Goal: Navigation & Orientation: Find specific page/section

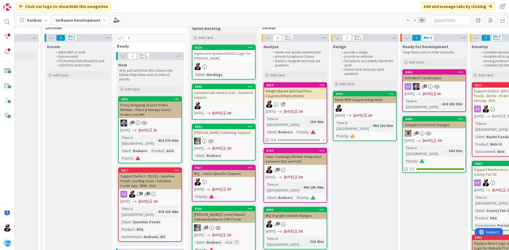
scroll to position [0, 325]
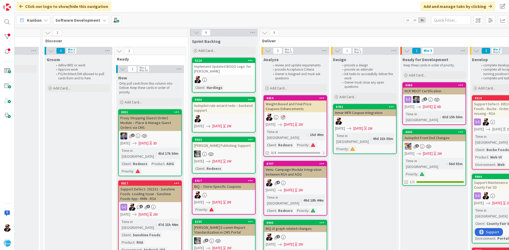
click at [295, 108] on div "Weight-Based and Final Price Coupons Enhancements" at bounding box center [295, 107] width 63 height 12
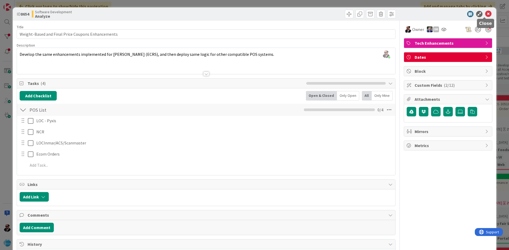
click at [485, 15] on icon at bounding box center [488, 14] width 6 height 6
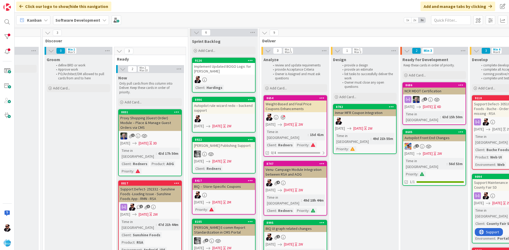
click at [298, 107] on div "Weight-Based and Final Price Coupons Enhancements" at bounding box center [295, 107] width 63 height 12
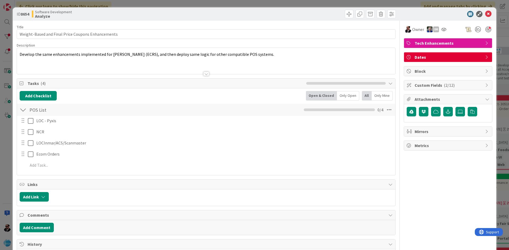
click at [203, 73] on div at bounding box center [206, 74] width 6 height 4
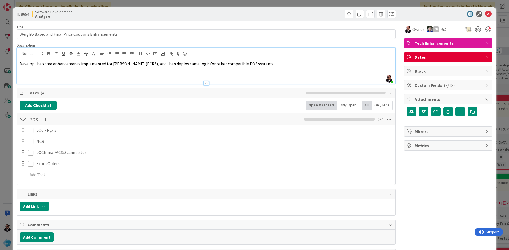
click at [203, 83] on div at bounding box center [206, 83] width 6 height 4
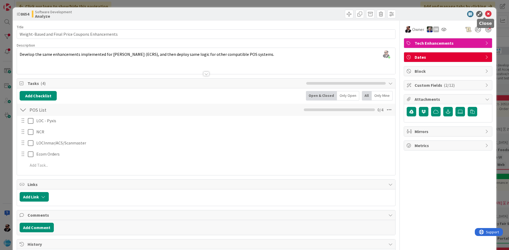
click at [485, 12] on icon at bounding box center [488, 14] width 6 height 6
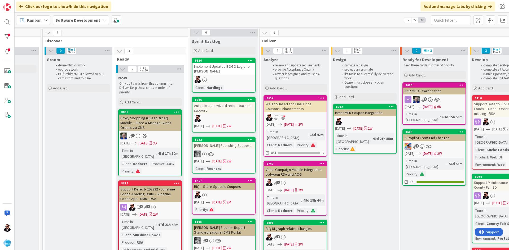
click at [194, 31] on icon at bounding box center [196, 33] width 6 height 6
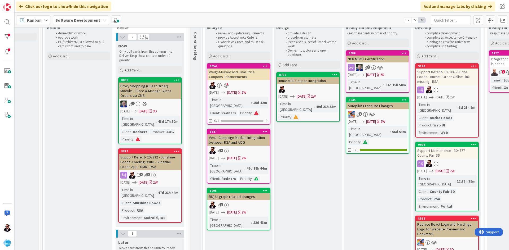
scroll to position [26, 325]
